Goal: Information Seeking & Learning: Learn about a topic

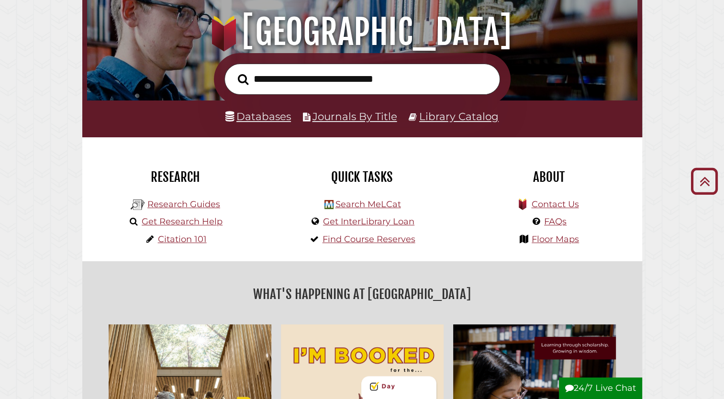
scroll to position [112, 0]
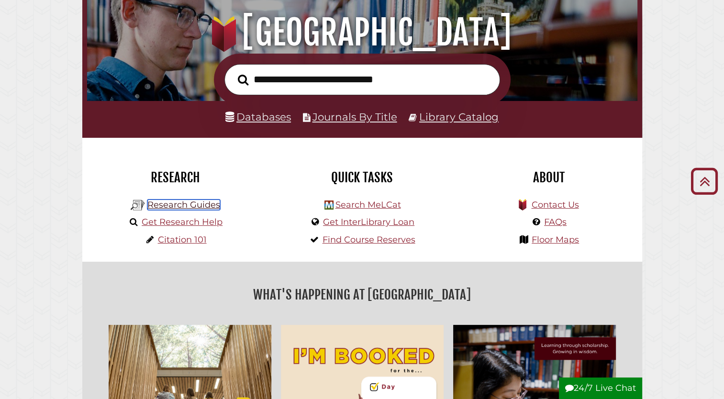
click at [190, 202] on link "Research Guides" at bounding box center [183, 205] width 73 height 11
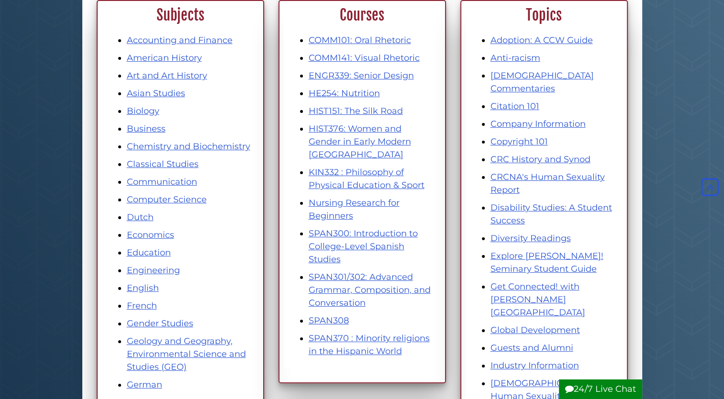
scroll to position [146, 0]
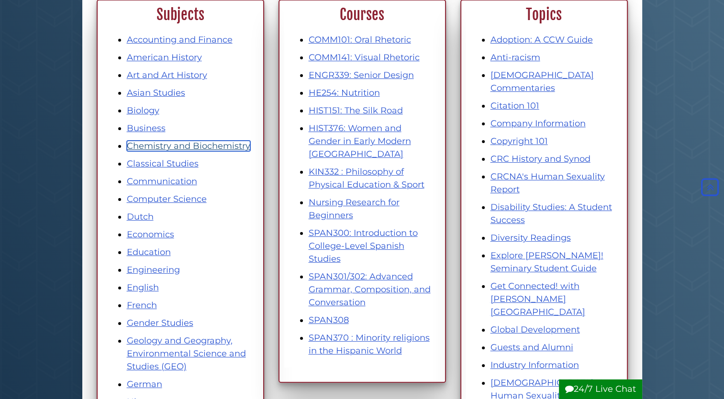
click at [219, 144] on link "Chemistry and Biochemistry" at bounding box center [188, 146] width 123 height 11
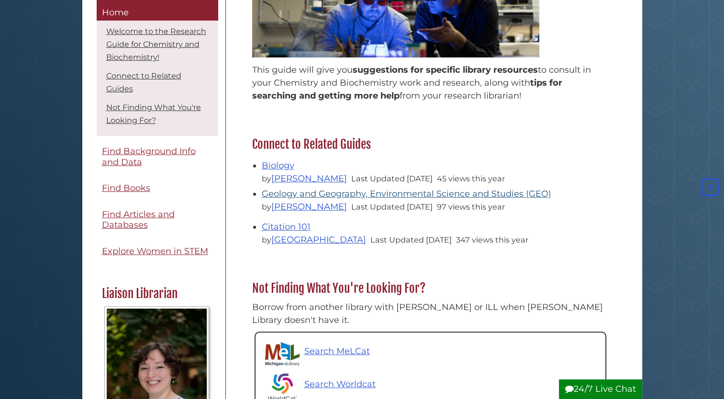
scroll to position [211, 0]
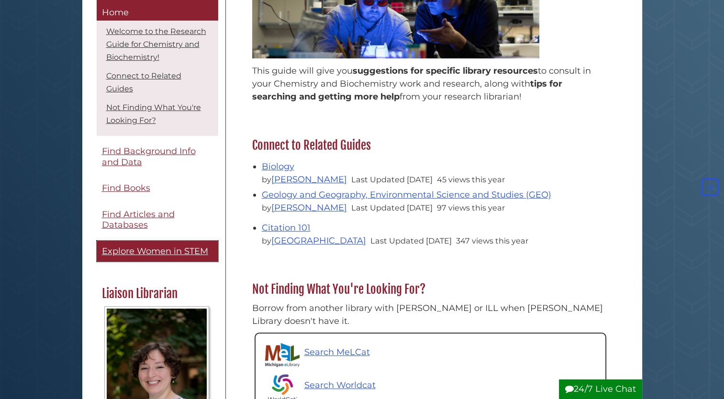
click at [143, 257] on span "Explore Women in STEM" at bounding box center [155, 251] width 106 height 11
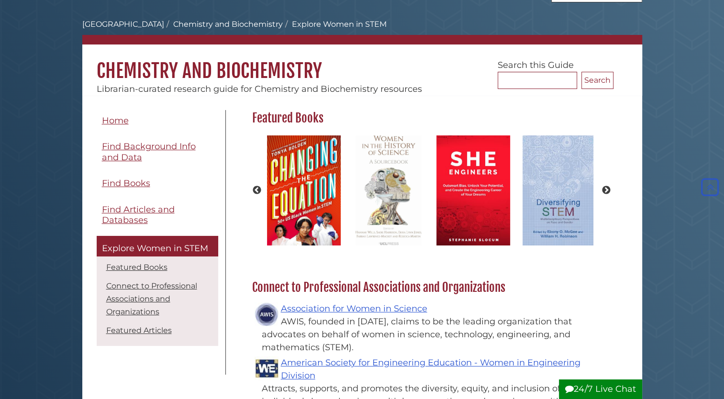
scroll to position [34, 0]
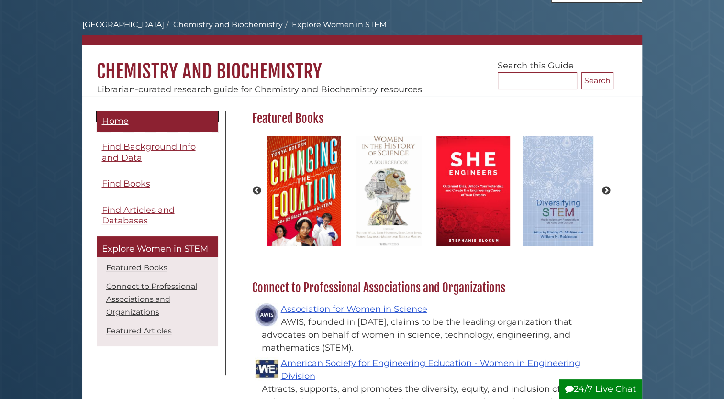
click at [147, 114] on link "Home" at bounding box center [158, 122] width 122 height 22
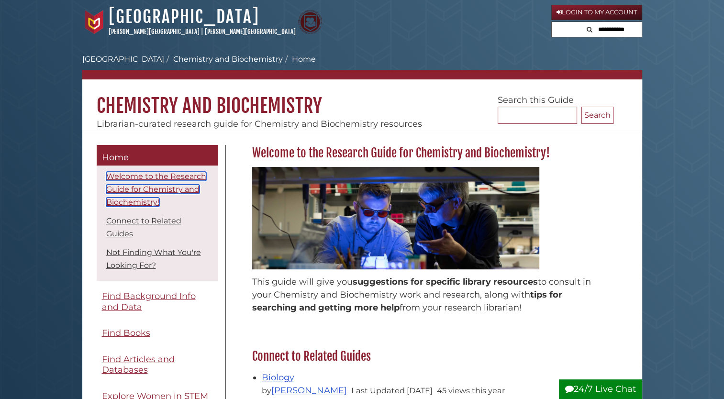
click at [134, 189] on link "Welcome to the Research Guide for Chemistry and Biochemistry!" at bounding box center [156, 189] width 100 height 35
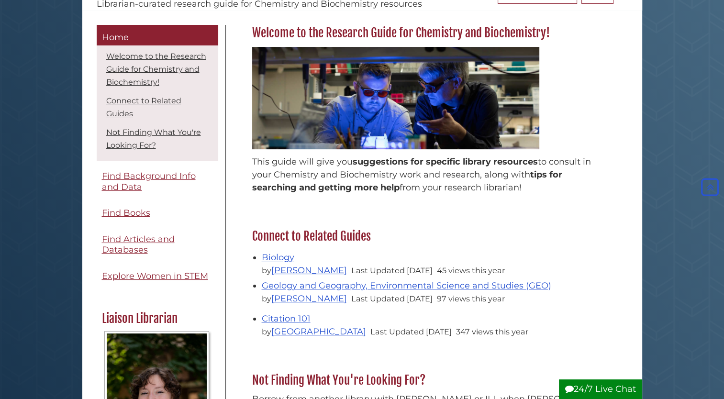
scroll to position [119, 0]
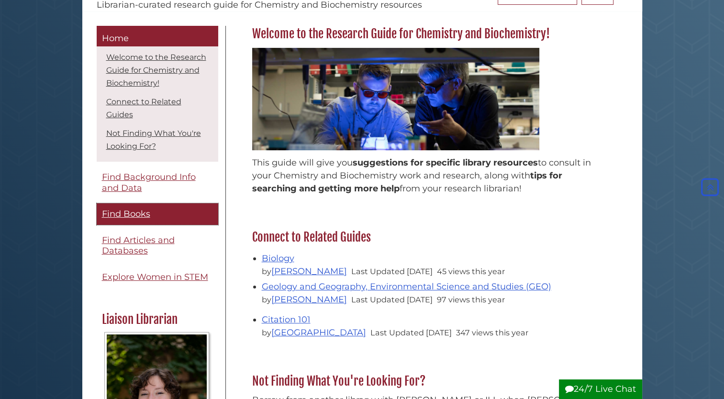
click at [135, 219] on span "Find Books" at bounding box center [126, 214] width 48 height 11
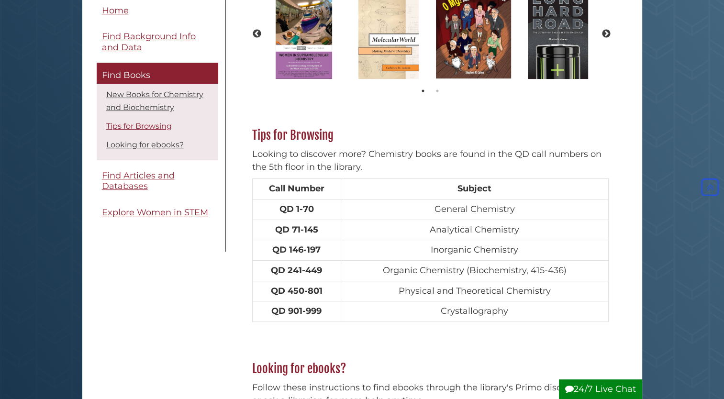
scroll to position [182, 0]
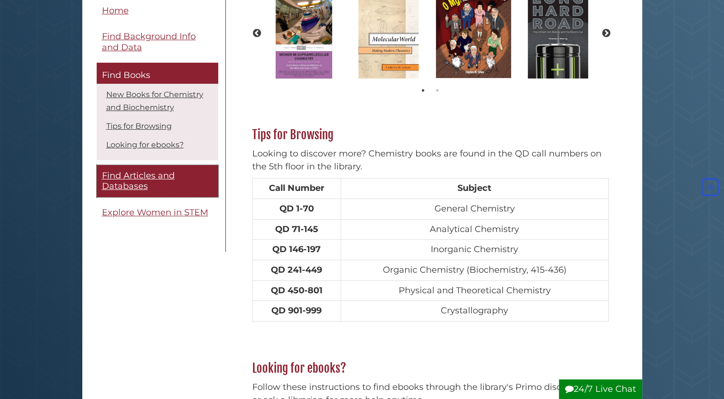
click at [130, 182] on span "Find Articles and Databases" at bounding box center [138, 181] width 73 height 22
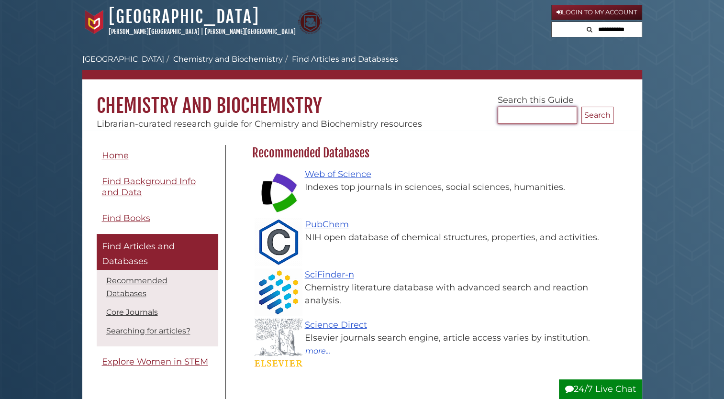
click at [522, 117] on input "Search..." at bounding box center [537, 115] width 79 height 17
type input "**********"
click at [581, 107] on button "Search" at bounding box center [597, 115] width 32 height 17
